Goal: Navigation & Orientation: Find specific page/section

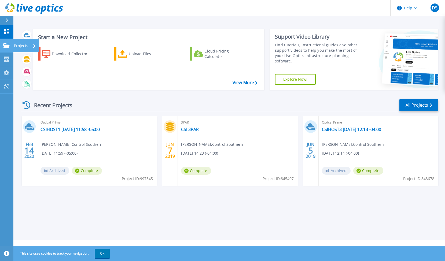
click at [8, 46] on icon at bounding box center [6, 45] width 6 height 5
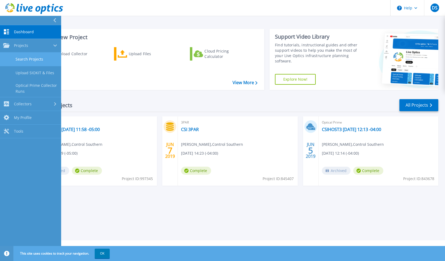
click at [24, 57] on link "Search Projects" at bounding box center [30, 60] width 61 height 14
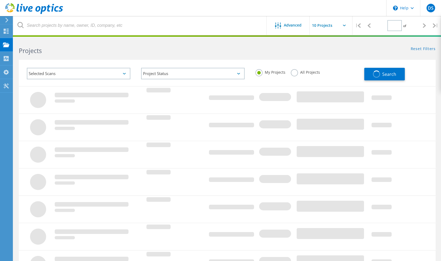
type input "1"
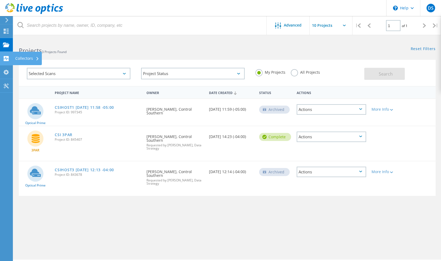
click at [34, 61] on div "Collectors" at bounding box center [27, 58] width 29 height 13
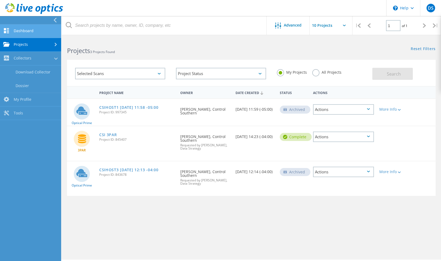
click at [31, 31] on link "Dashboard" at bounding box center [30, 31] width 61 height 14
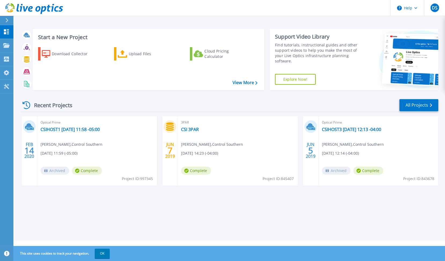
click at [139, 209] on div "Start a New Project Download Collector Upload Files Cloud Pricing Calculator Vi…" at bounding box center [228, 120] width 431 height 240
